Goal: Transaction & Acquisition: Purchase product/service

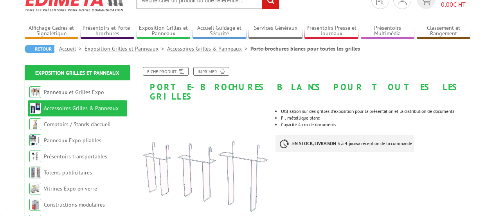
scroll to position [78, 0]
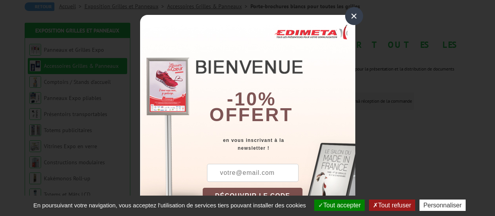
click at [355, 15] on div "×" at bounding box center [354, 16] width 18 height 18
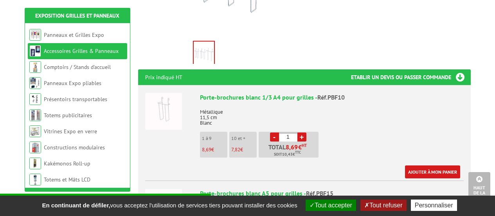
scroll to position [274, 0]
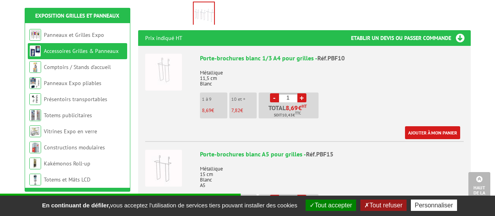
drag, startPoint x: 296, startPoint y: 88, endPoint x: 282, endPoint y: 83, distance: 15.1
click at [282, 93] on input "1" at bounding box center [288, 97] width 18 height 9
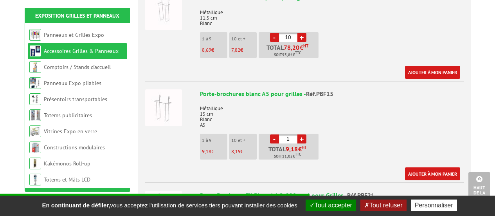
scroll to position [352, 0]
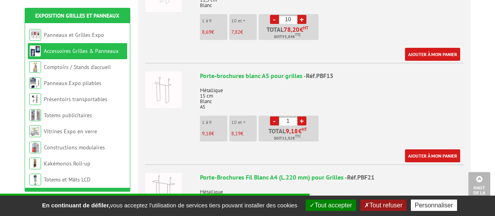
type input "10"
click at [301, 116] on link "+" at bounding box center [301, 120] width 9 height 9
drag, startPoint x: 294, startPoint y: 110, endPoint x: 279, endPoint y: 101, distance: 16.7
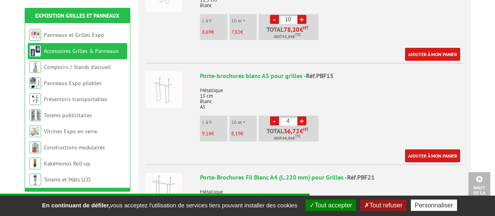
click at [280, 116] on input "4" at bounding box center [288, 120] width 18 height 9
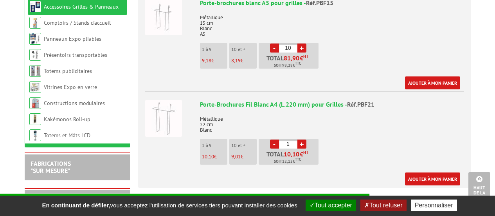
scroll to position [431, 0]
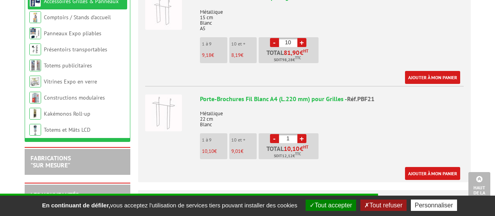
type input "10"
drag, startPoint x: 295, startPoint y: 130, endPoint x: 286, endPoint y: 129, distance: 8.7
click at [286, 134] on input "1" at bounding box center [288, 138] width 18 height 9
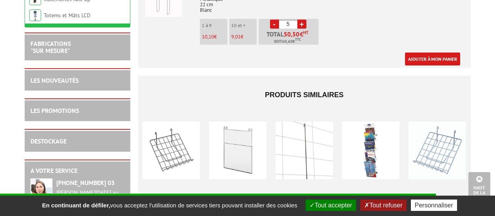
scroll to position [548, 0]
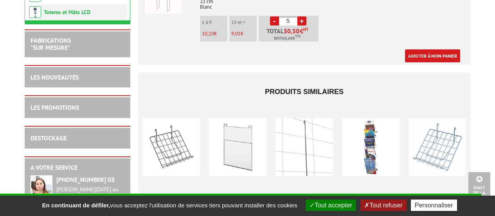
type input "5"
